Goal: Information Seeking & Learning: Learn about a topic

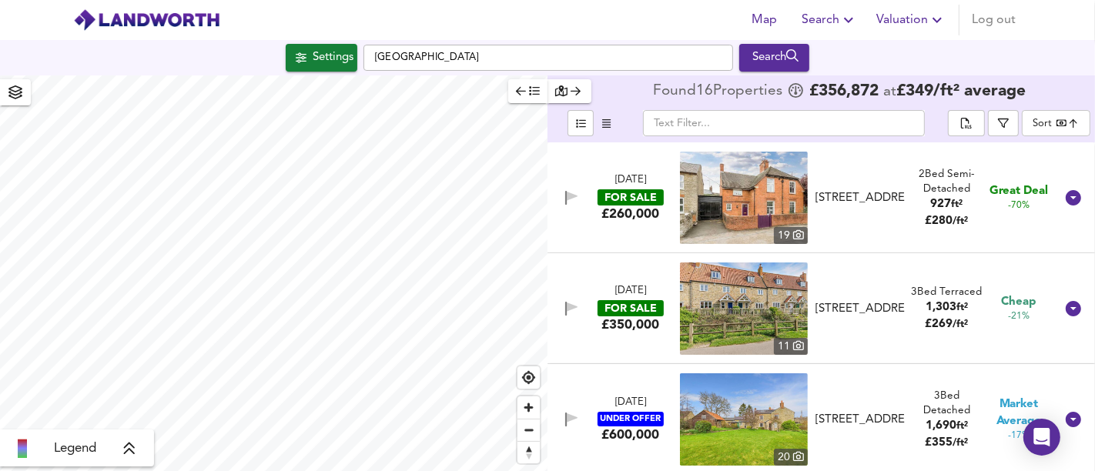
scroll to position [246, 0]
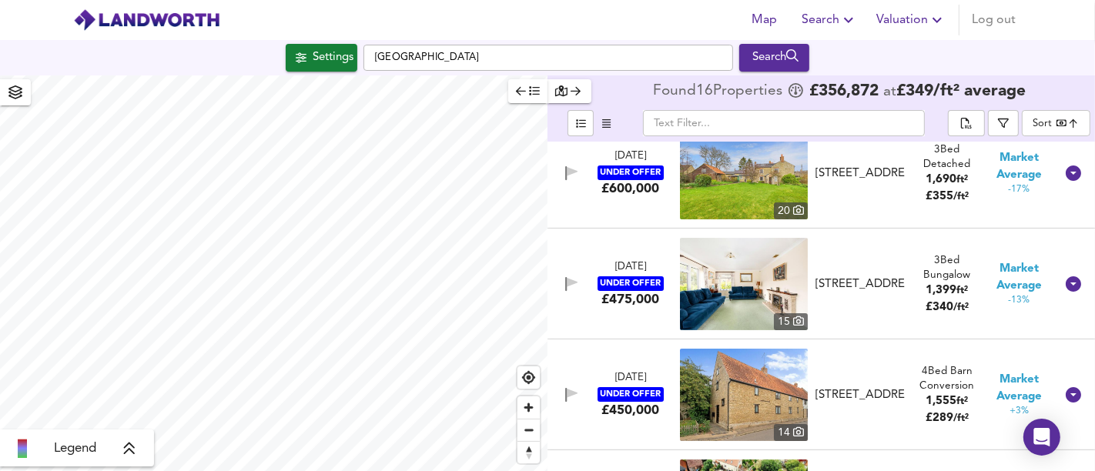
click at [360, 60] on div "[GEOGRAPHIC_DATA] 1ER Search" at bounding box center [547, 58] width 1095 height 28
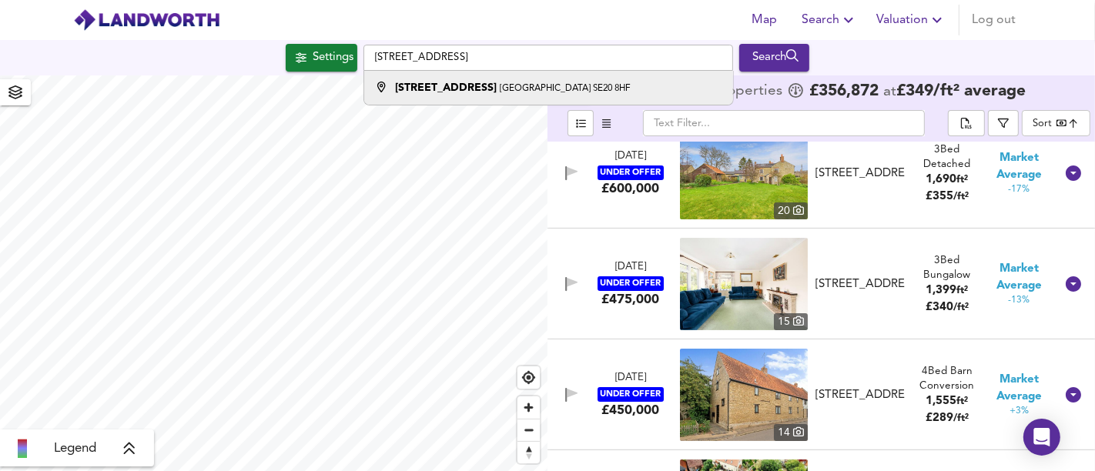
type input "[STREET_ADDRESS]"
click at [454, 94] on div "[STREET_ADDRESS]" at bounding box center [512, 87] width 235 height 15
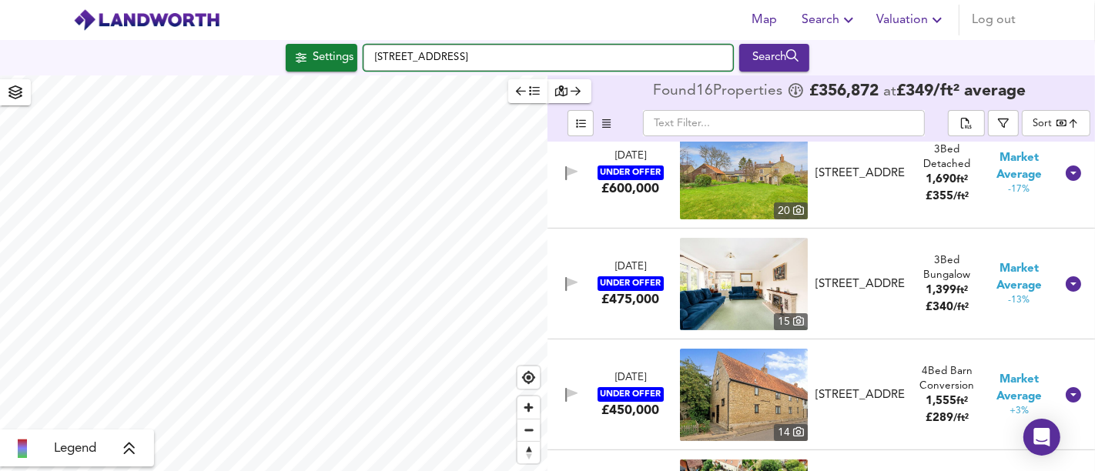
drag, startPoint x: 541, startPoint y: 52, endPoint x: 345, endPoint y: 46, distance: 196.4
click at [345, 46] on div "Settings [STREET_ADDRESS] Search" at bounding box center [547, 58] width 1095 height 28
paste input "[GEOGRAPHIC_DATA]"
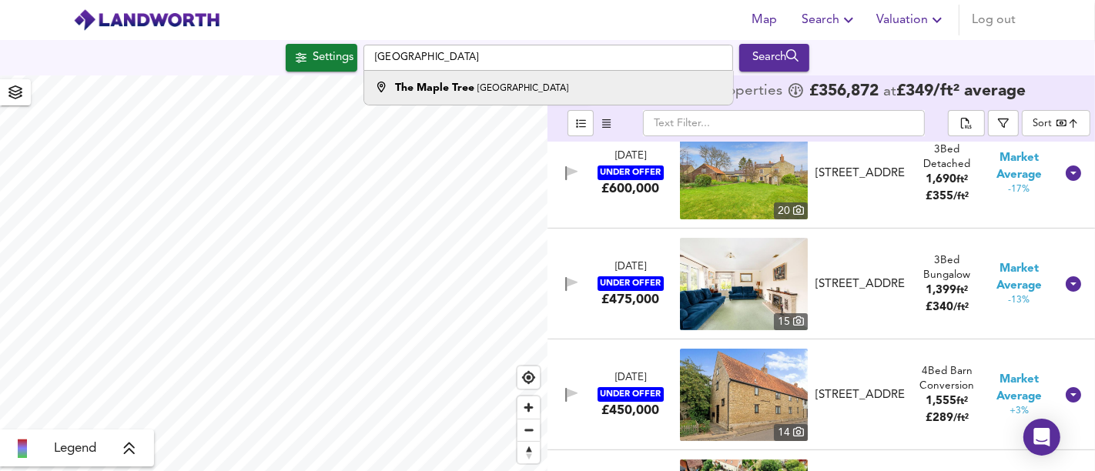
click at [447, 95] on div "[GEOGRAPHIC_DATA]" at bounding box center [481, 87] width 173 height 15
type input "[GEOGRAPHIC_DATA]"
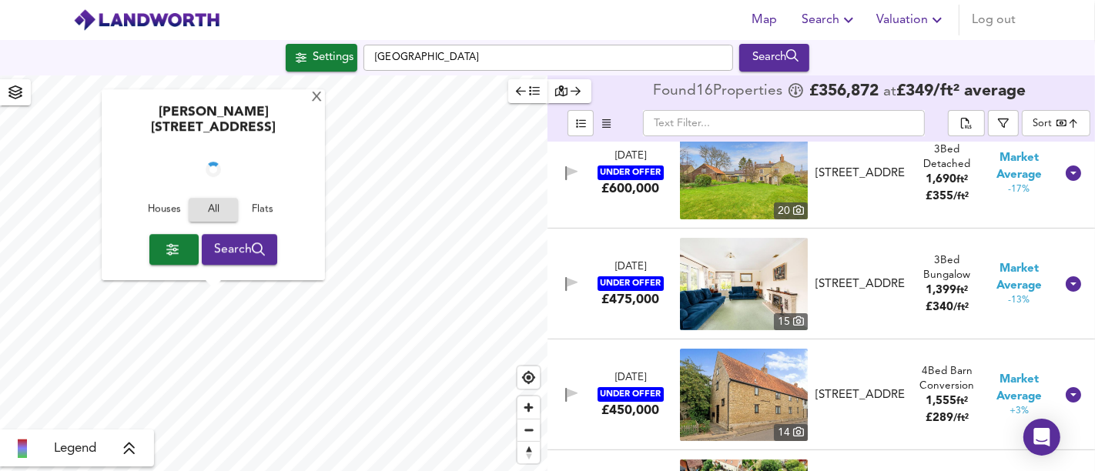
click at [162, 217] on span "Houses" at bounding box center [164, 211] width 42 height 18
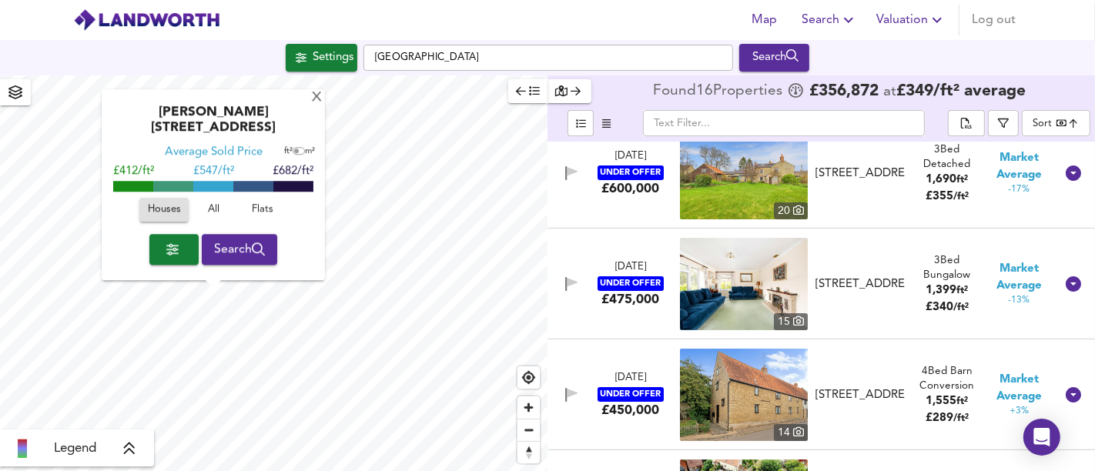
click at [219, 245] on span "Search" at bounding box center [240, 250] width 52 height 22
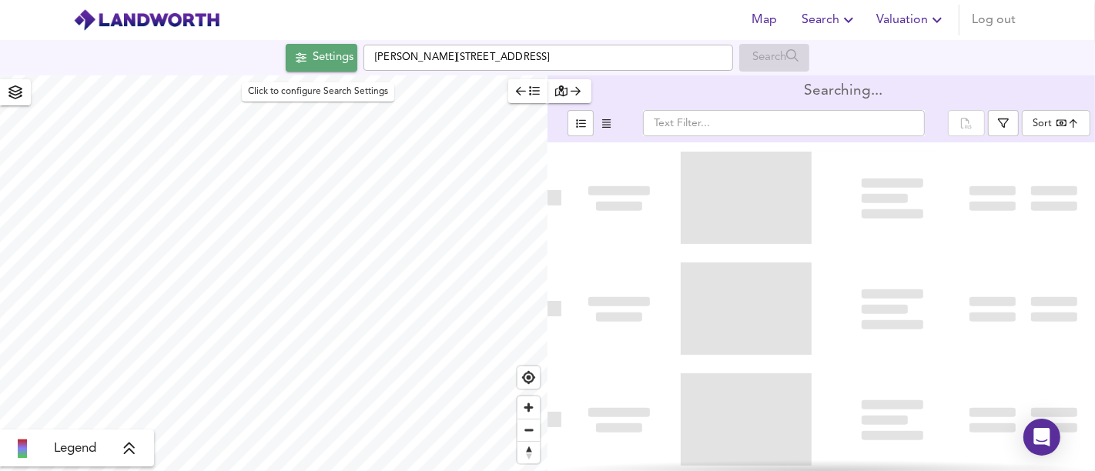
click at [327, 55] on div "Settings" at bounding box center [333, 58] width 41 height 20
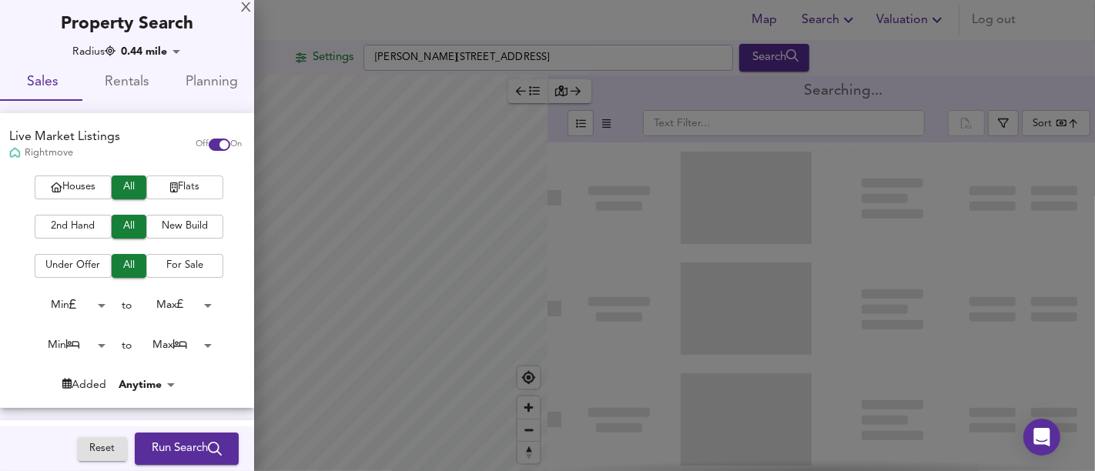
click at [190, 179] on span "Flats" at bounding box center [185, 188] width 62 height 18
click at [189, 443] on span "Run Search" at bounding box center [187, 449] width 70 height 20
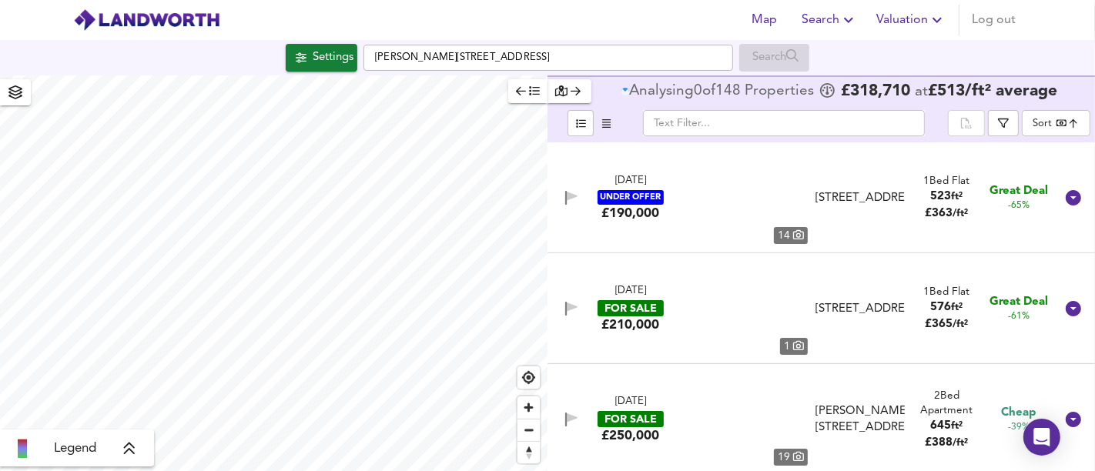
type input "bestdeal"
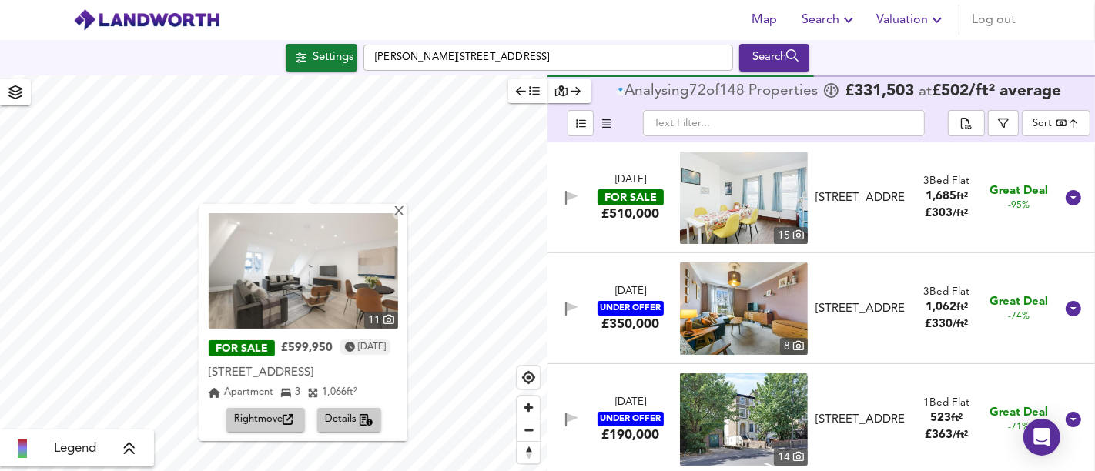
click at [270, 413] on span "Rightmove" at bounding box center [265, 420] width 63 height 18
